Goal: Task Accomplishment & Management: Manage account settings

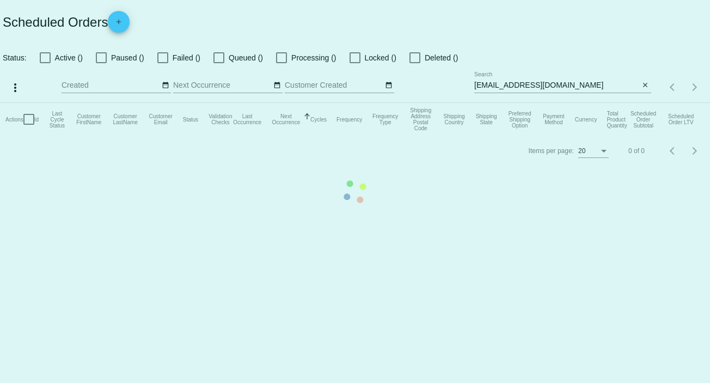
checkbox input "false"
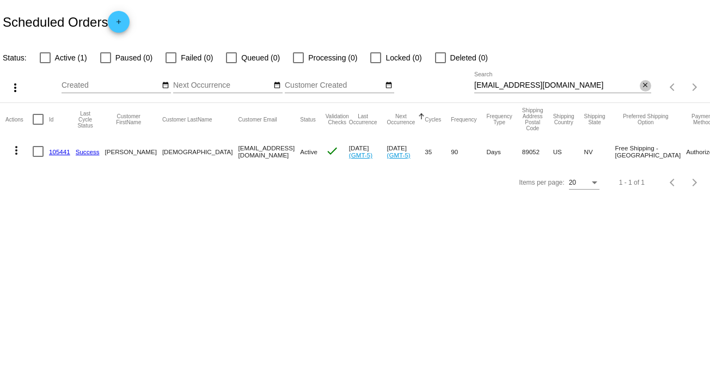
click at [642, 88] on mat-icon "close" at bounding box center [645, 85] width 8 height 9
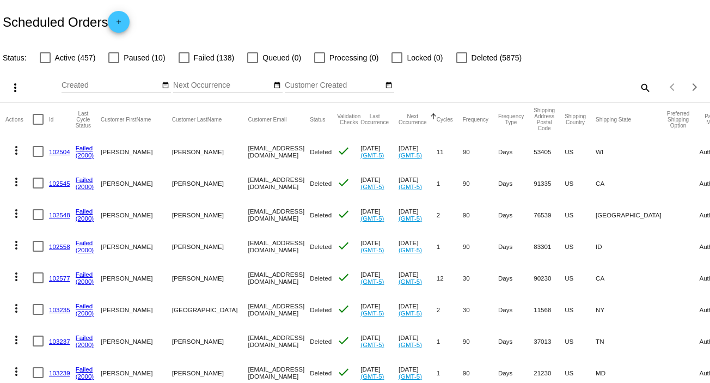
click at [638, 87] on mat-icon "search" at bounding box center [644, 87] width 13 height 17
click at [637, 87] on input "Search" at bounding box center [562, 85] width 177 height 9
paste input "[EMAIL_ADDRESS][DOMAIN_NAME]"
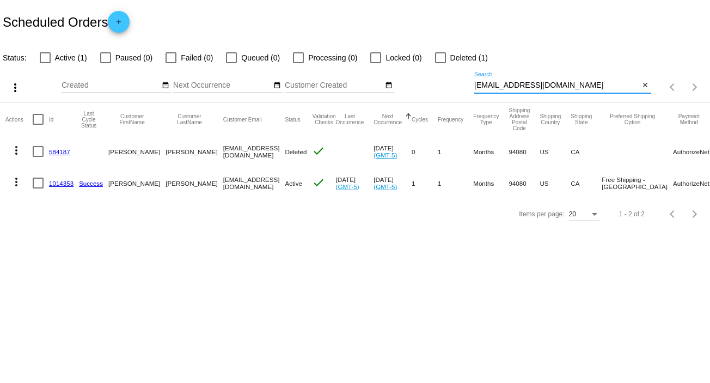
type input "[EMAIL_ADDRESS][DOMAIN_NAME]"
click at [14, 182] on mat-icon "more_vert" at bounding box center [16, 181] width 13 height 13
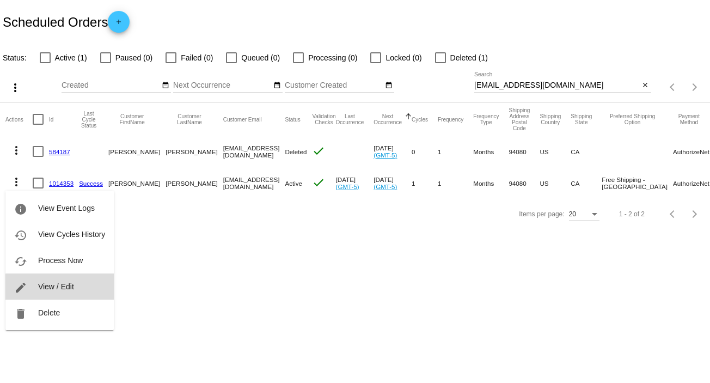
click at [76, 287] on button "edit View / Edit" at bounding box center [59, 286] width 108 height 26
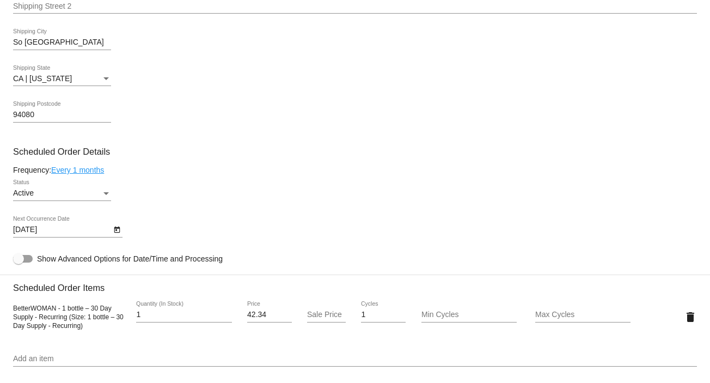
scroll to position [581, 0]
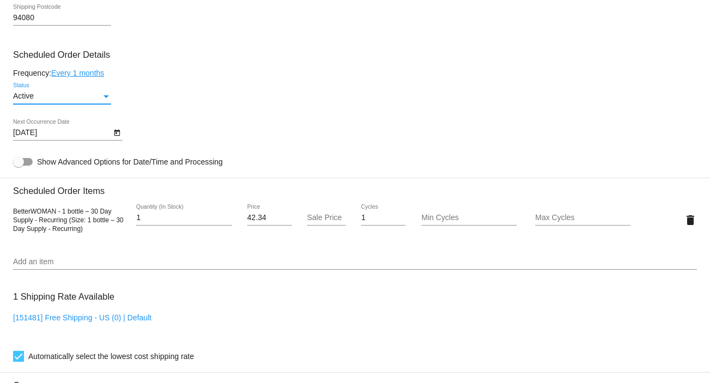
click at [103, 98] on div "Status" at bounding box center [105, 96] width 5 height 3
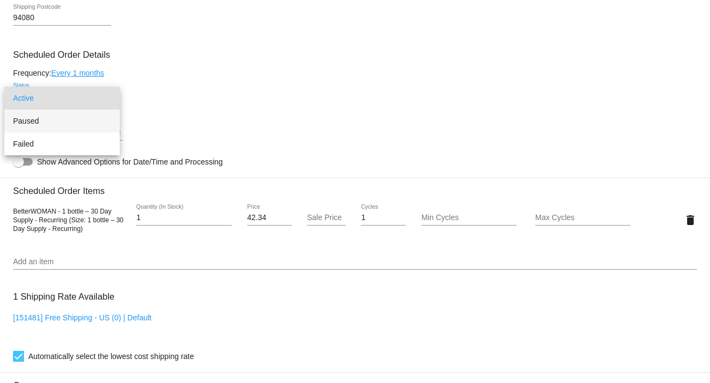
click at [97, 116] on span "Paused" at bounding box center [62, 120] width 98 height 23
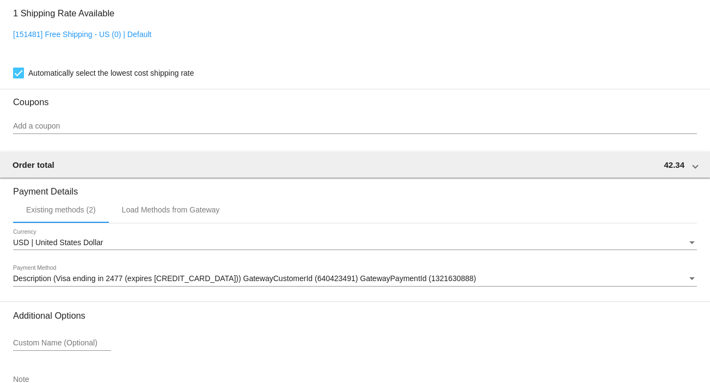
scroll to position [940, 0]
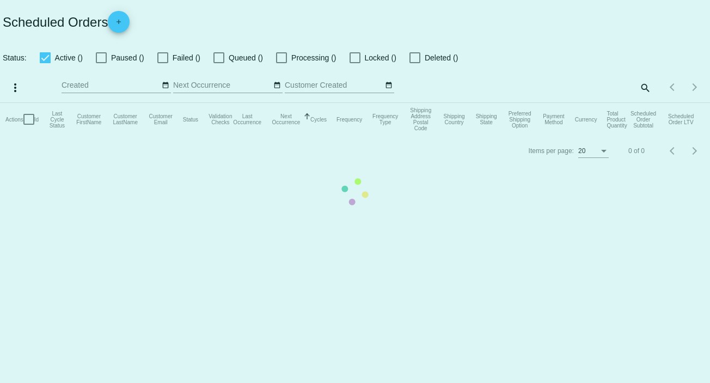
checkbox input "false"
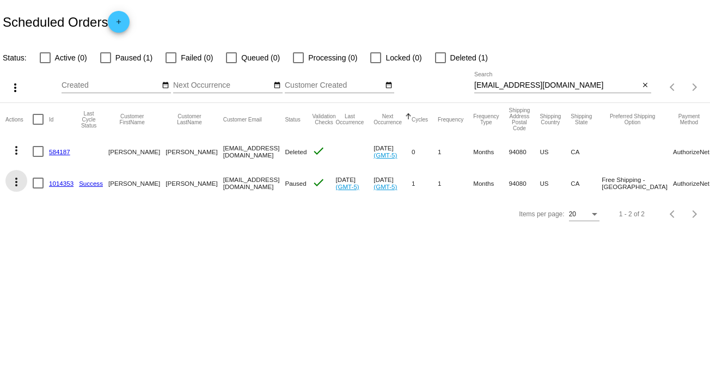
click at [14, 180] on mat-icon "more_vert" at bounding box center [16, 181] width 13 height 13
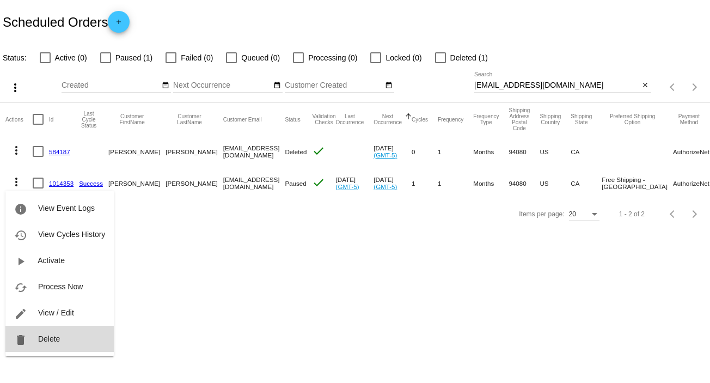
click at [57, 340] on span "Delete" at bounding box center [49, 338] width 22 height 9
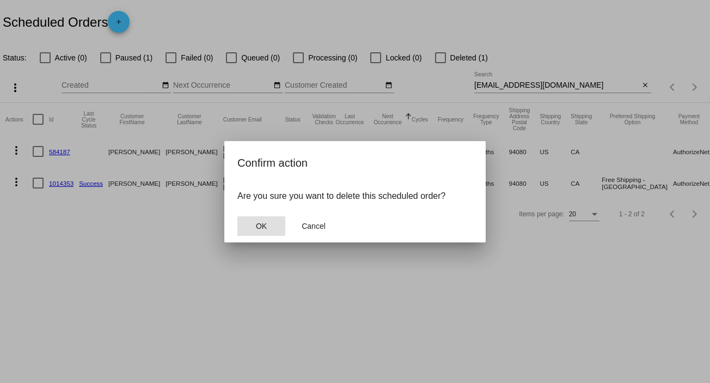
click at [257, 227] on span "OK" at bounding box center [261, 225] width 11 height 9
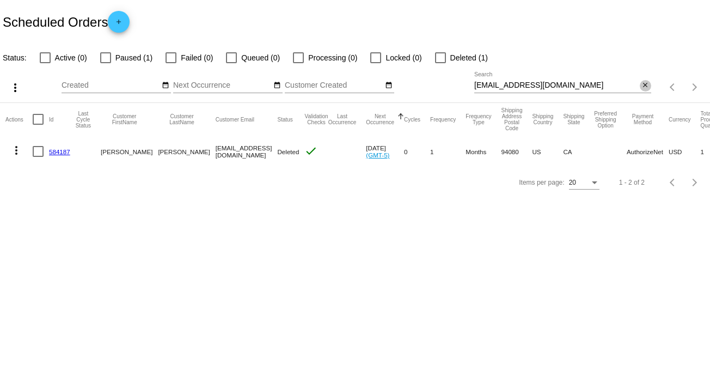
click at [647, 83] on mat-icon "close" at bounding box center [645, 85] width 8 height 9
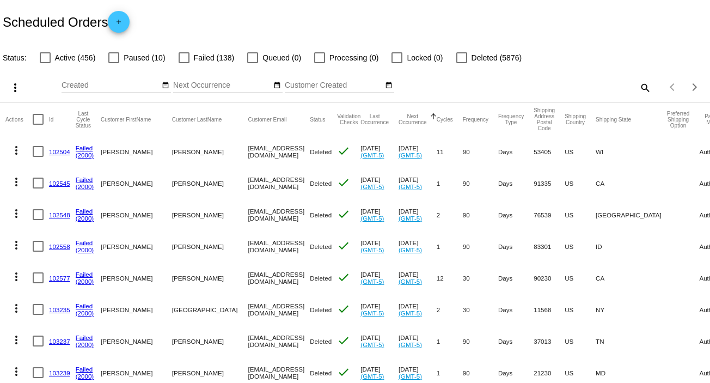
click at [641, 84] on mat-icon "search" at bounding box center [644, 87] width 13 height 17
click at [641, 84] on input "Search" at bounding box center [562, 85] width 177 height 9
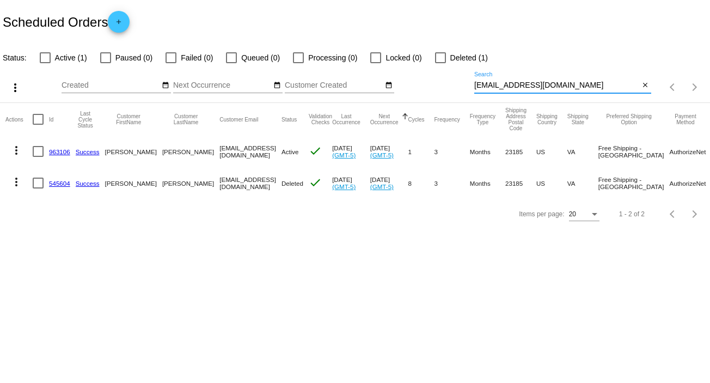
type input "[EMAIL_ADDRESS][DOMAIN_NAME]"
click at [17, 146] on mat-icon "more_vert" at bounding box center [16, 150] width 13 height 13
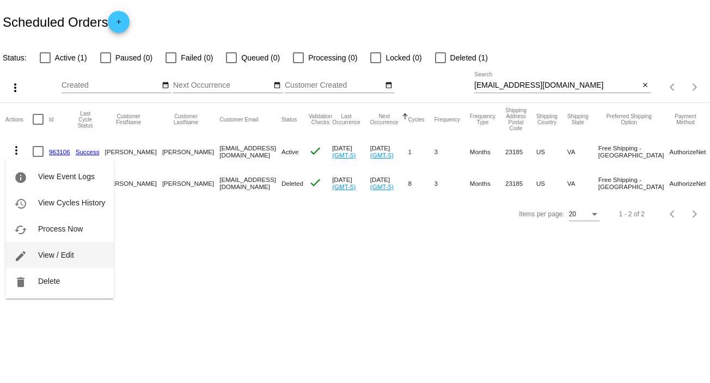
click at [66, 252] on span "View / Edit" at bounding box center [56, 254] width 36 height 9
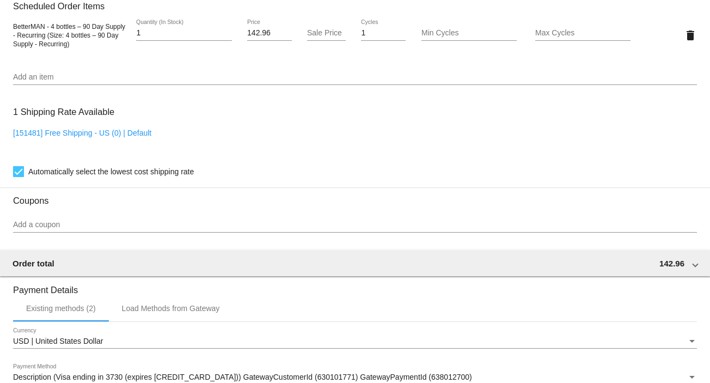
scroll to position [756, 0]
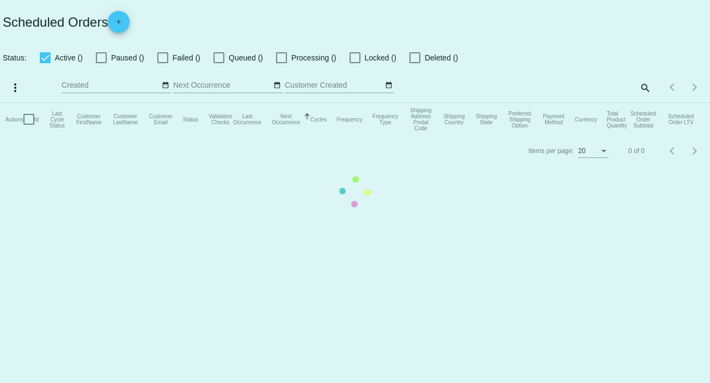
click at [640, 103] on mat-table "Actions Id Last Cycle Status Customer FirstName Customer LastName Customer Emai…" at bounding box center [355, 119] width 710 height 33
click at [642, 103] on mat-table "Actions Id Last Cycle Status Customer FirstName Customer LastName Customer Emai…" at bounding box center [355, 119] width 710 height 33
checkbox input "false"
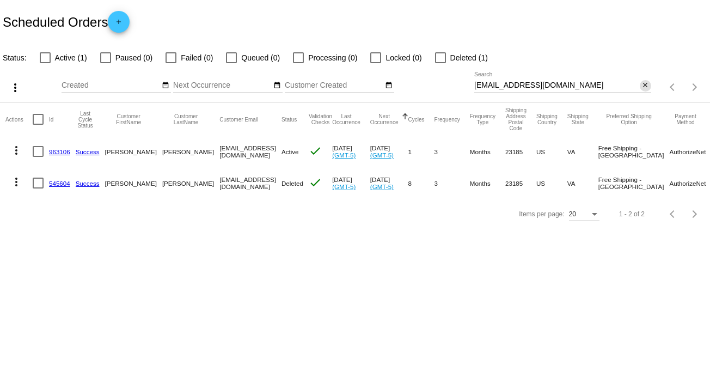
click at [642, 86] on mat-icon "close" at bounding box center [645, 85] width 8 height 9
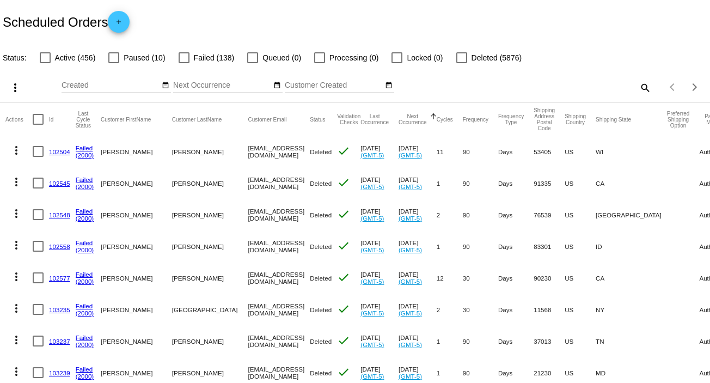
click at [638, 87] on mat-icon "search" at bounding box center [644, 87] width 13 height 17
click at [638, 87] on input "Search" at bounding box center [562, 85] width 177 height 9
paste input "[EMAIL_ADDRESS][DOMAIN_NAME]"
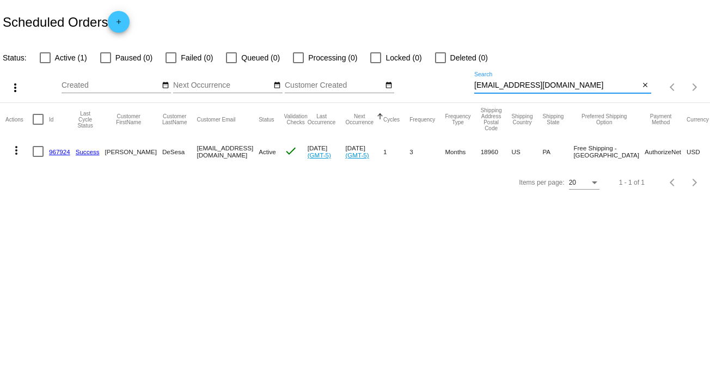
type input "[EMAIL_ADDRESS][DOMAIN_NAME]"
click at [18, 151] on mat-icon "more_vert" at bounding box center [16, 150] width 13 height 13
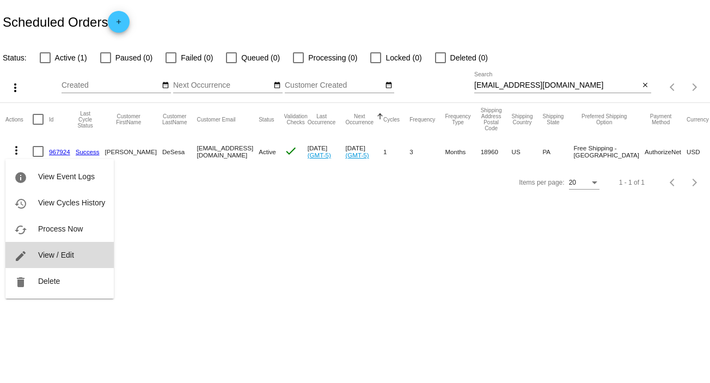
click at [60, 252] on span "View / Edit" at bounding box center [56, 254] width 36 height 9
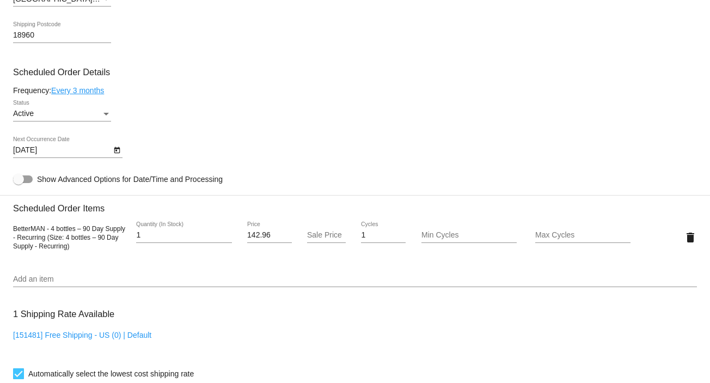
scroll to position [569, 0]
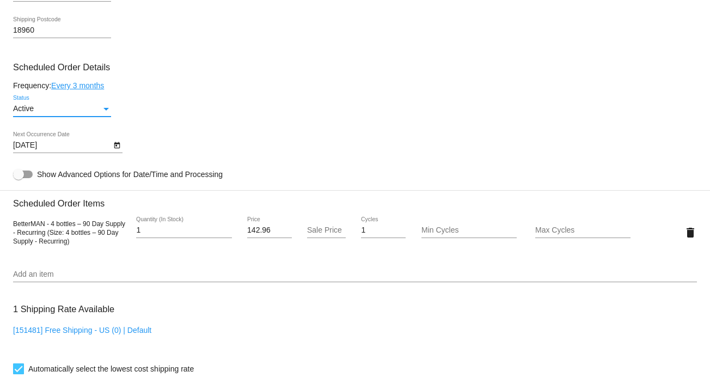
click at [108, 108] on div "Status" at bounding box center [106, 108] width 10 height 9
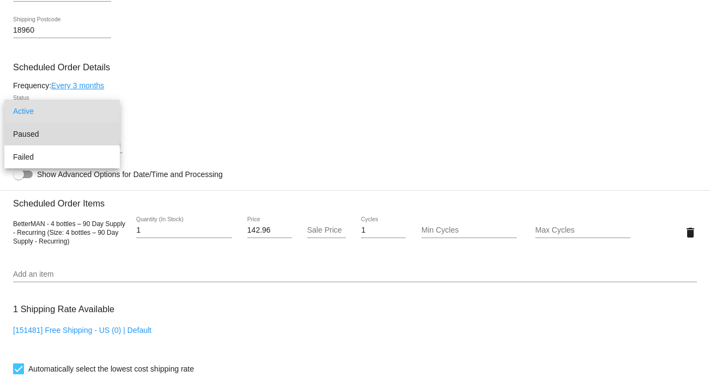
click at [96, 128] on span "Paused" at bounding box center [62, 133] width 98 height 23
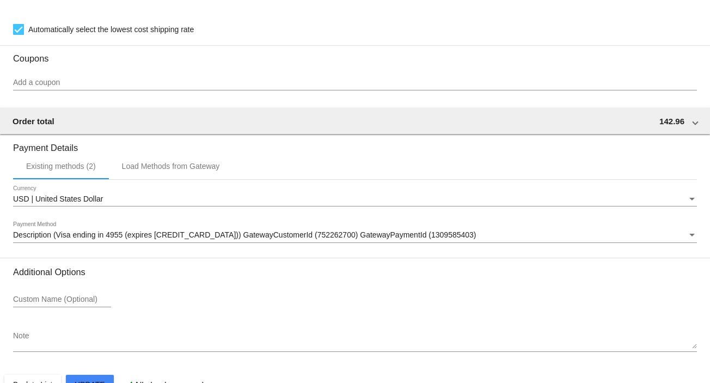
scroll to position [940, 0]
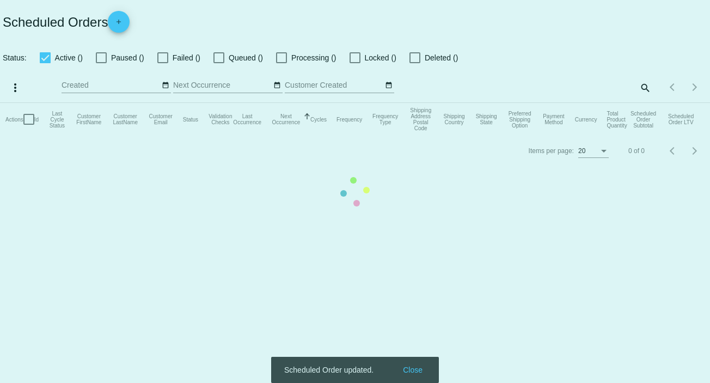
checkbox input "false"
